Goal: Transaction & Acquisition: Book appointment/travel/reservation

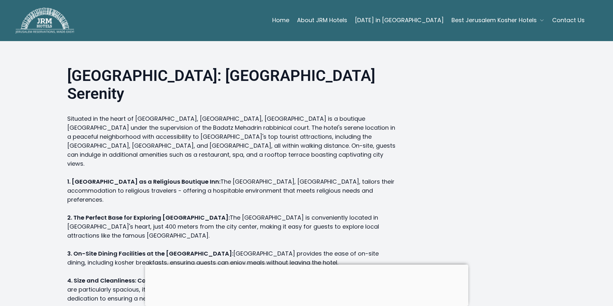
click at [488, 18] on span "Best Jerusalem Kosher Hotels" at bounding box center [493, 20] width 85 height 9
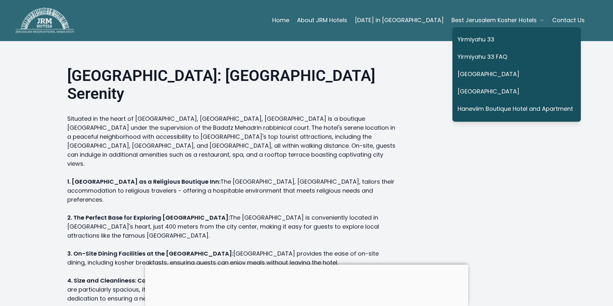
click at [492, 108] on link "Haneviim Boutique Hotel and Apartment" at bounding box center [514, 109] width 115 height 15
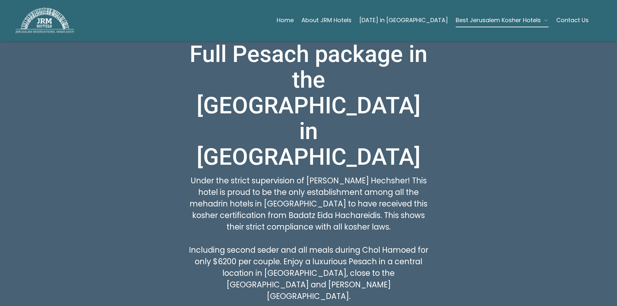
scroll to position [386, 0]
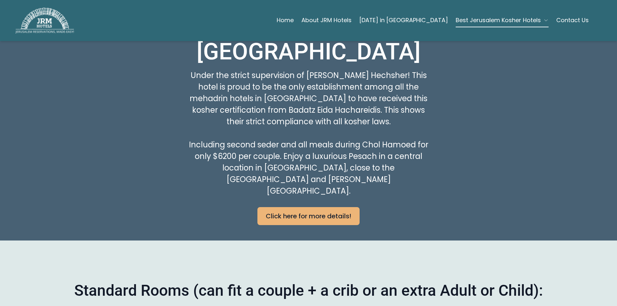
click at [296, 207] on link "Click here for more details!" at bounding box center [309, 216] width 102 height 18
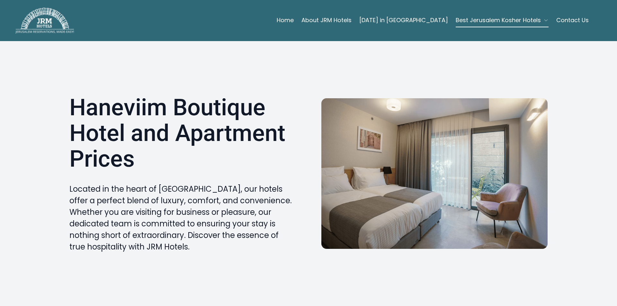
drag, startPoint x: 293, startPoint y: 16, endPoint x: 304, endPoint y: 20, distance: 11.2
click at [299, 19] on div "Home About JRM Hotels Shavuot in Jerusalem Best Jerusalem Kosher Hotels Contact…" at bounding box center [376, 21] width 452 height 14
click at [294, 20] on link "Home" at bounding box center [285, 20] width 17 height 13
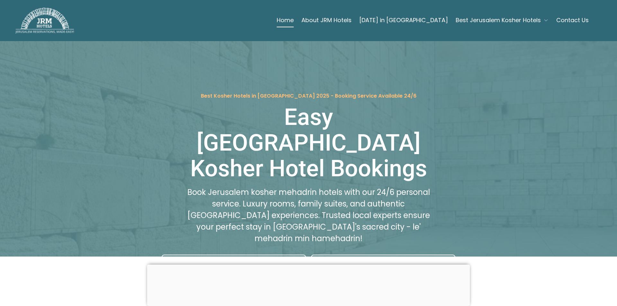
click at [490, 17] on span "Best Jerusalem Kosher Hotels" at bounding box center [498, 20] width 85 height 9
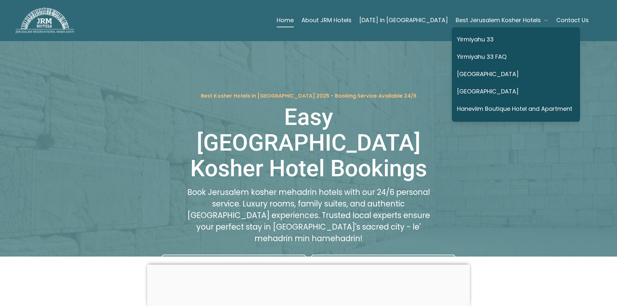
click at [473, 41] on link "Yirmiyahu 33" at bounding box center [514, 39] width 115 height 15
